Goal: Navigation & Orientation: Find specific page/section

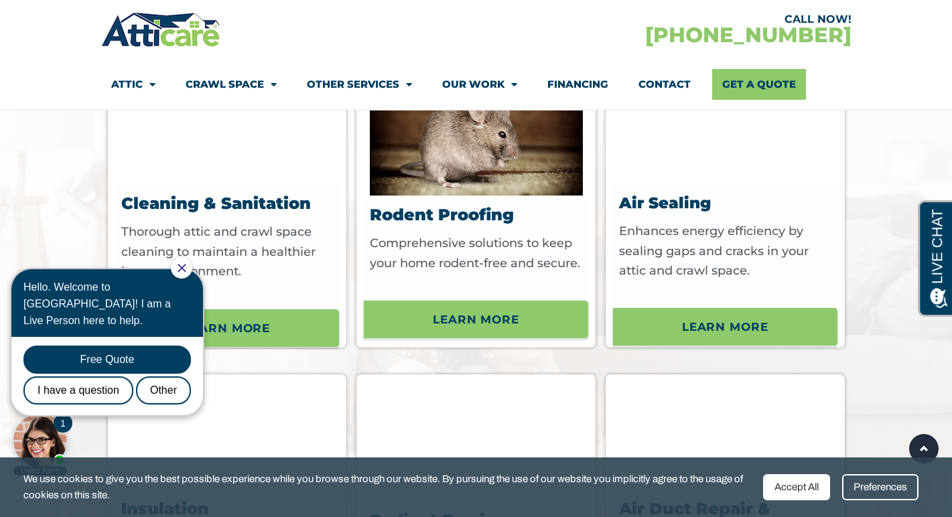
scroll to position [5920, 0]
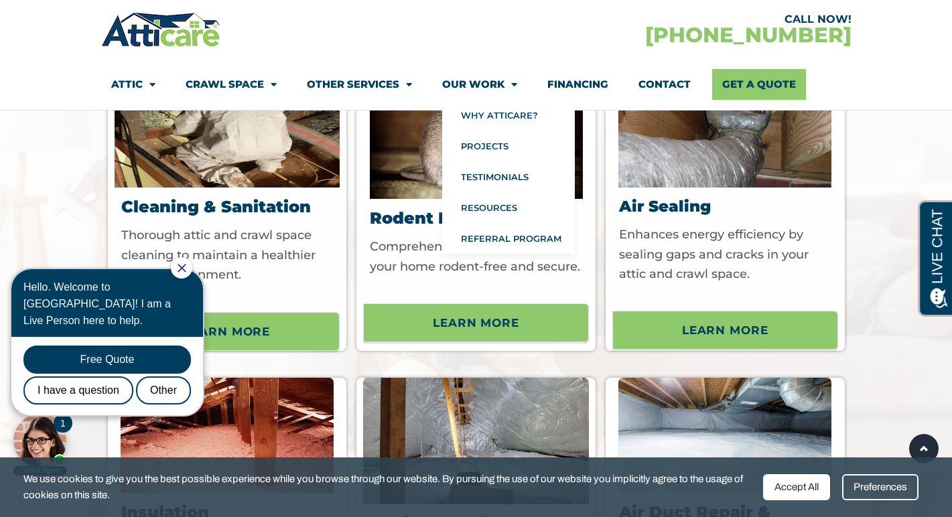
click at [492, 82] on link "Our Work" at bounding box center [479, 84] width 75 height 31
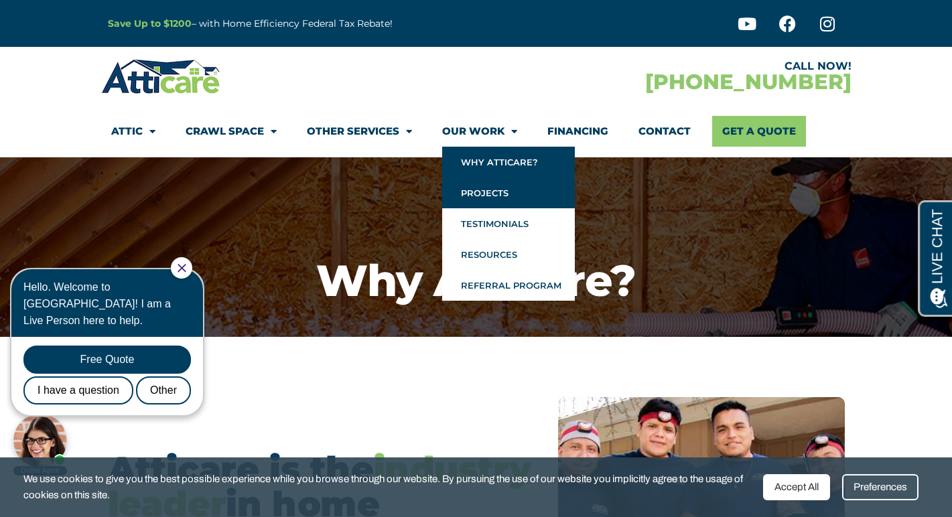
click at [476, 190] on link "Projects" at bounding box center [508, 193] width 133 height 31
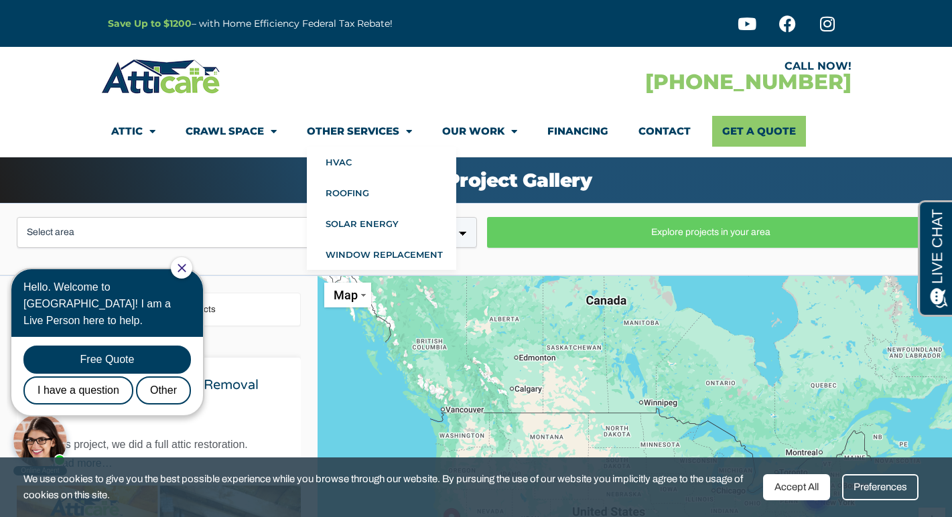
click at [380, 129] on link "Other Services" at bounding box center [359, 131] width 105 height 31
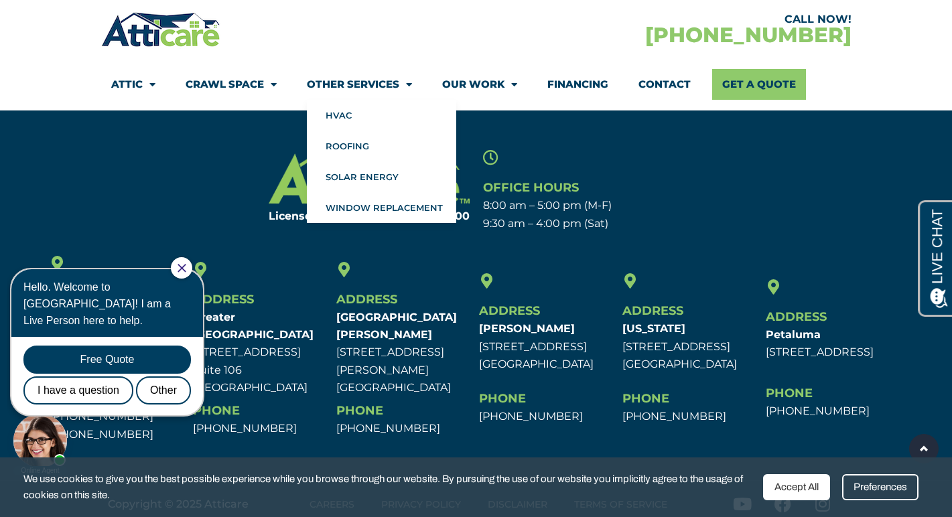
scroll to position [1860, 0]
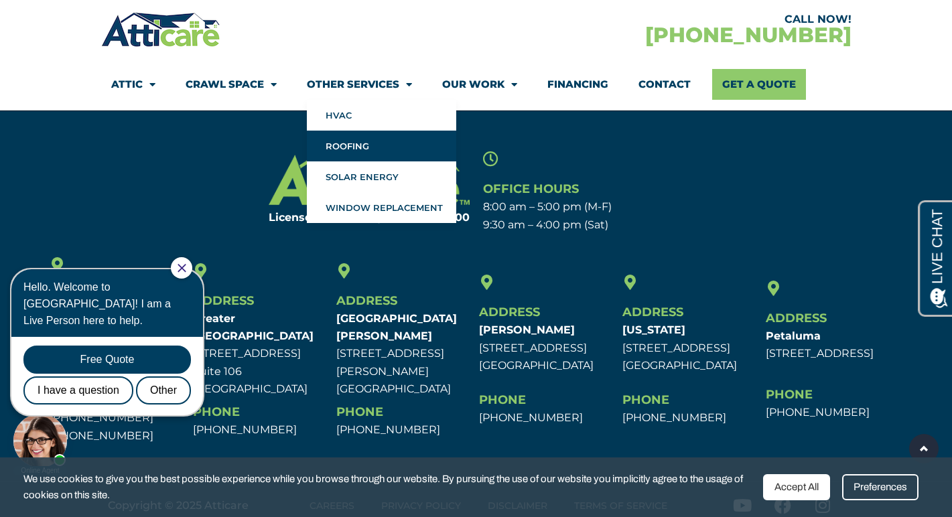
click at [340, 143] on link "Roofing" at bounding box center [381, 146] width 149 height 31
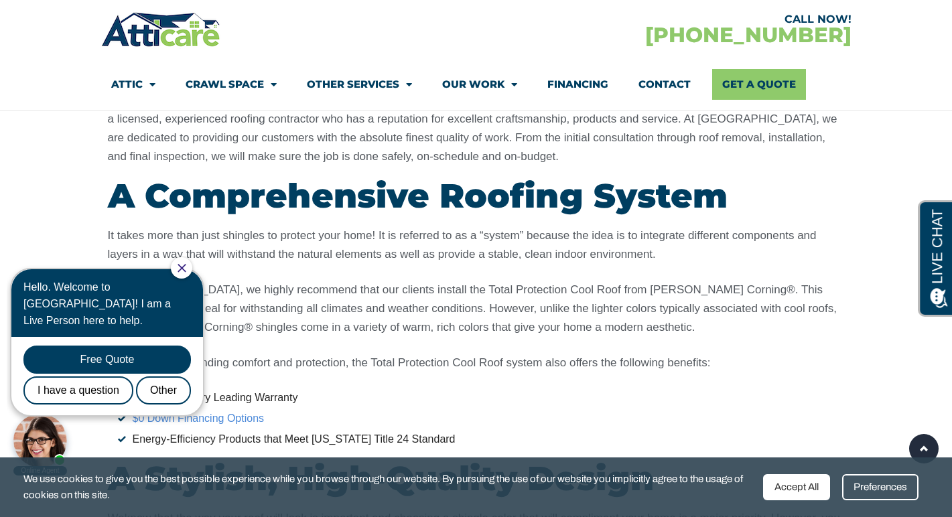
scroll to position [3141, 0]
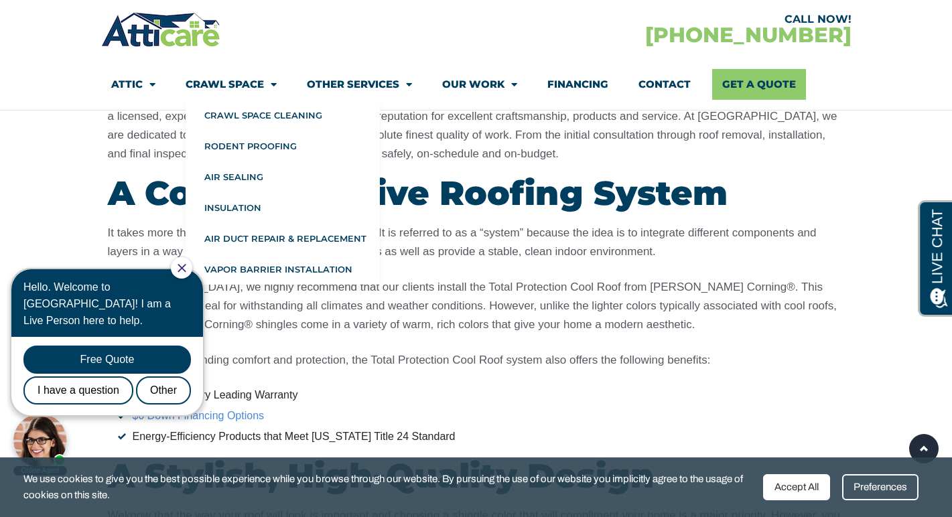
click at [240, 81] on link "Crawl Space" at bounding box center [231, 84] width 91 height 31
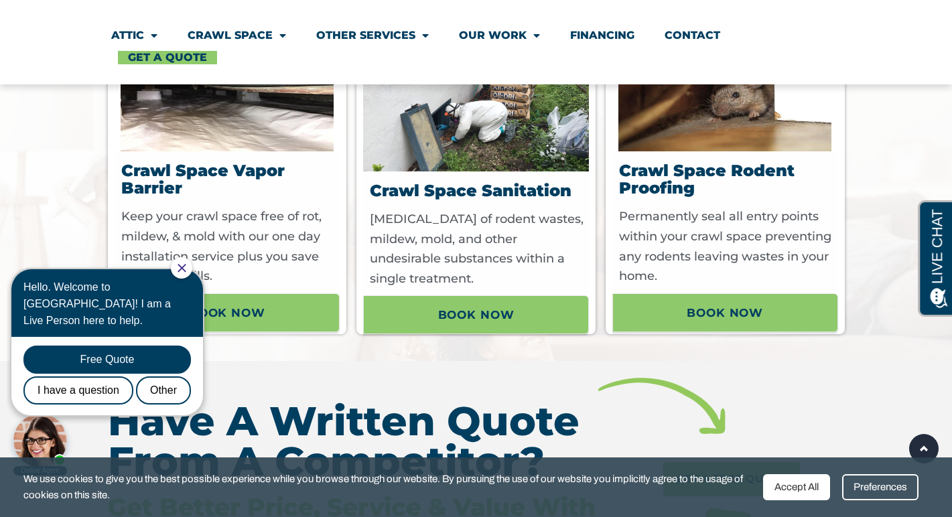
scroll to position [1188, 0]
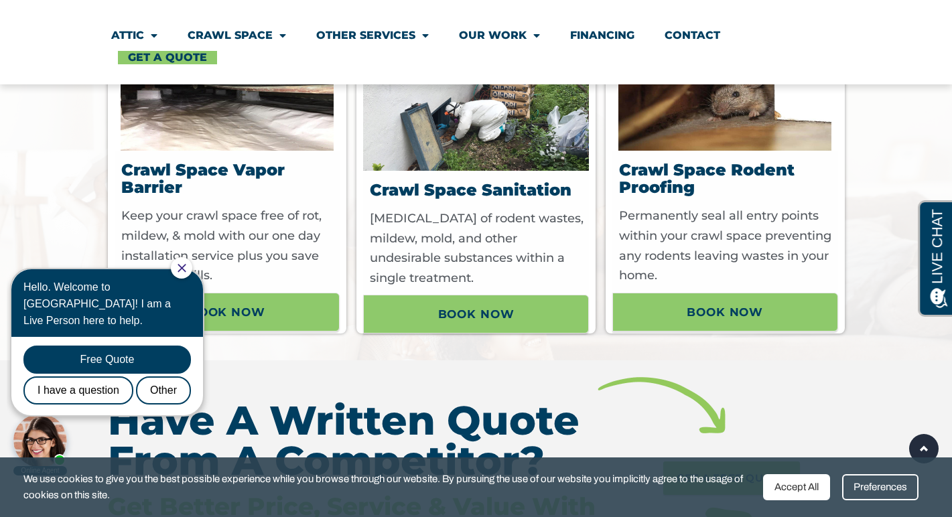
click at [226, 128] on img at bounding box center [227, 93] width 213 height 115
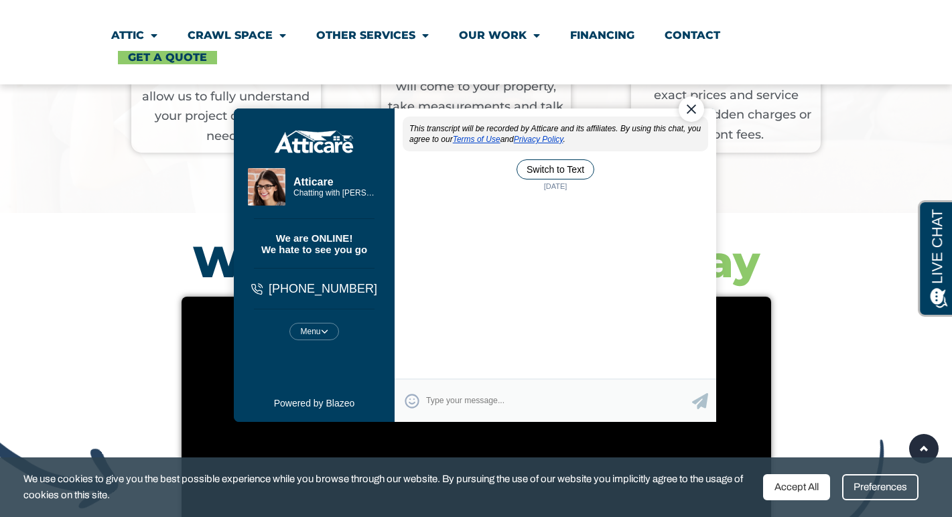
scroll to position [0, 0]
